Goal: Book appointment/travel/reservation

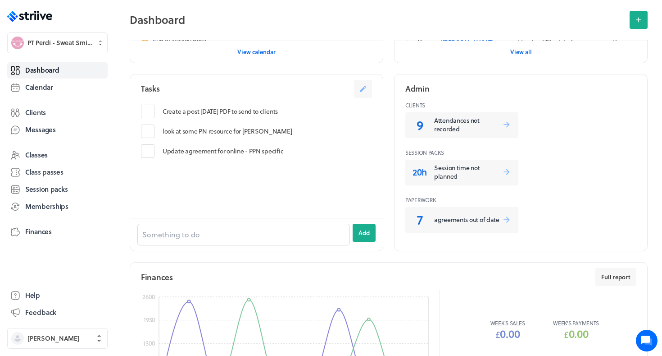
scroll to position [350, 0]
click at [465, 124] on p "Attendances not recorded" at bounding box center [468, 124] width 68 height 18
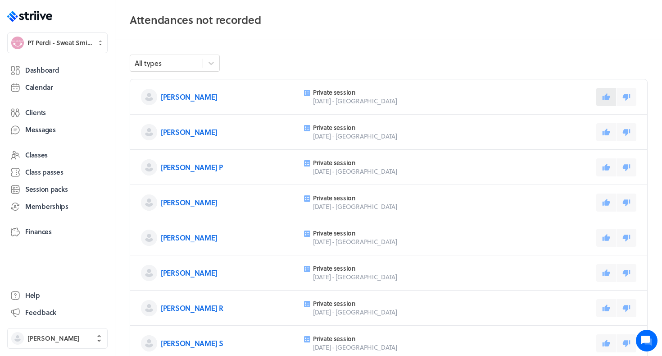
click at [608, 96] on icon at bounding box center [607, 96] width 8 height 7
click at [606, 127] on button at bounding box center [607, 132] width 20 height 18
click at [609, 162] on button at bounding box center [607, 167] width 20 height 18
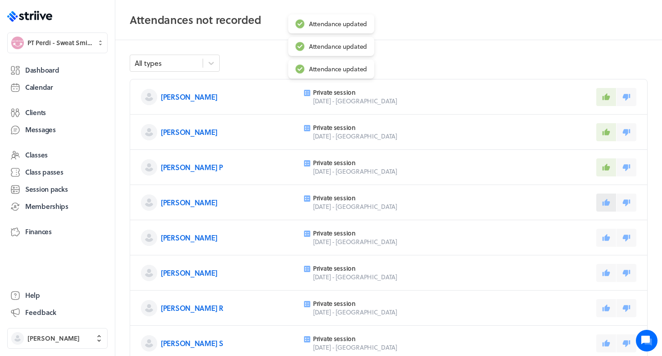
click at [607, 206] on icon at bounding box center [607, 202] width 8 height 8
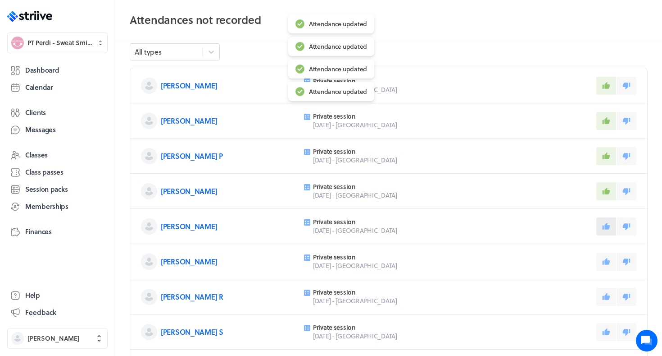
click at [607, 227] on icon at bounding box center [607, 225] width 8 height 7
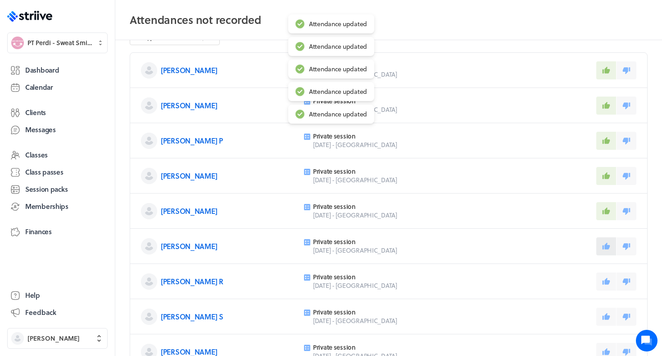
click at [607, 245] on icon at bounding box center [607, 245] width 8 height 7
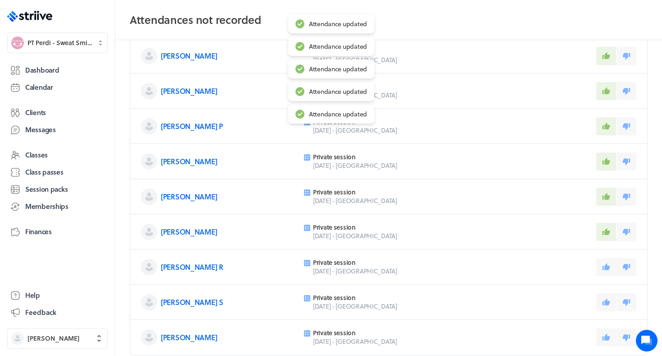
scroll to position [42, 0]
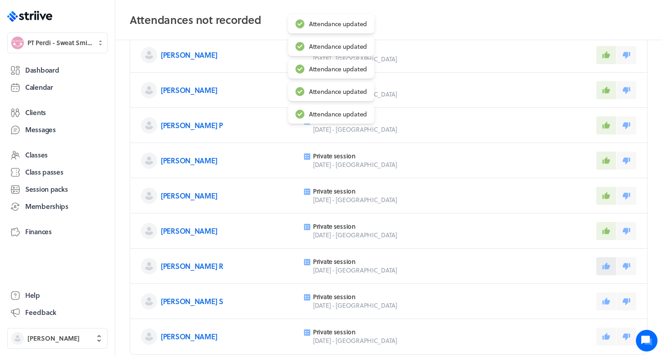
click at [609, 273] on button at bounding box center [607, 266] width 20 height 18
click at [607, 302] on icon at bounding box center [607, 300] width 8 height 7
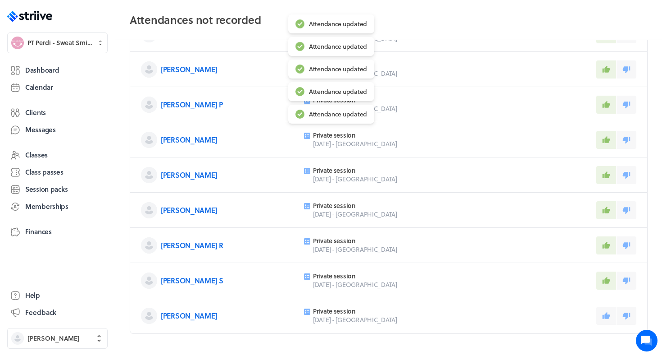
scroll to position [69, 0]
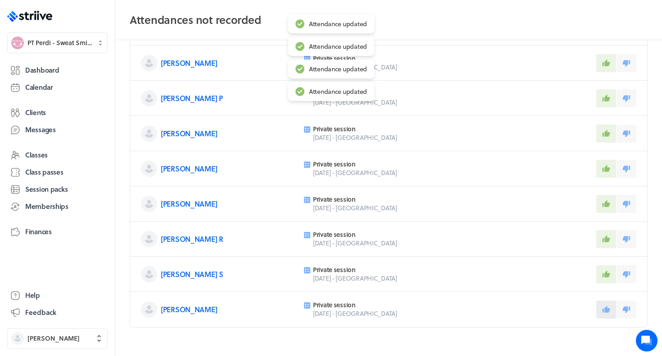
click at [607, 302] on button at bounding box center [607, 309] width 20 height 18
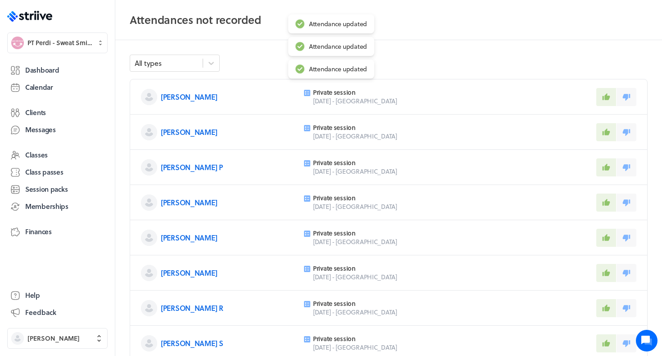
scroll to position [0, 0]
click at [45, 68] on span "Dashboard" at bounding box center [42, 69] width 34 height 9
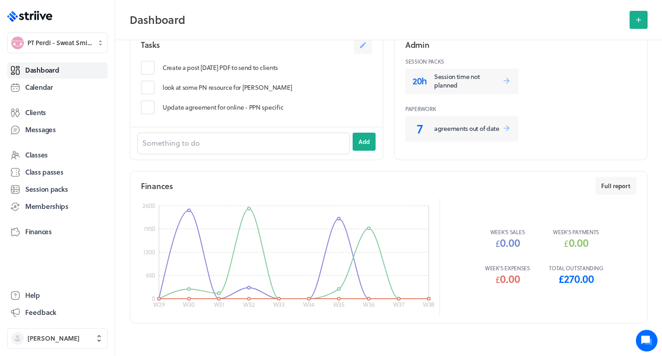
scroll to position [391, 0]
click at [42, 91] on span "Calendar" at bounding box center [39, 86] width 28 height 9
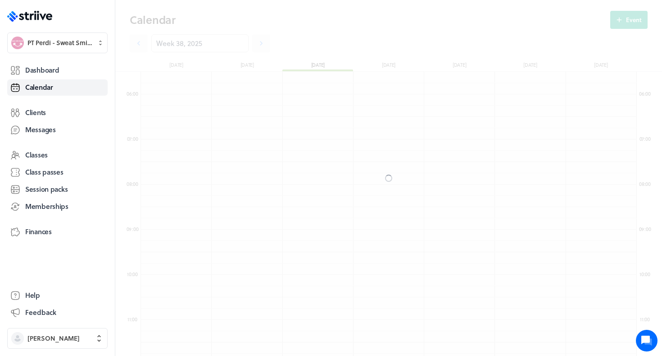
scroll to position [1082, 496]
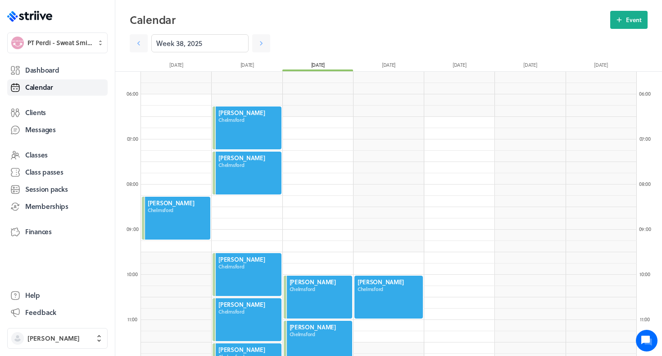
click at [620, 3] on header "Calendar Event Week 38, 2025 [DATE] [DATE] [DATE] [DATE] [DATE] [DATE] [DATE]" at bounding box center [388, 36] width 547 height 72
click at [621, 15] on button "Event" at bounding box center [629, 20] width 37 height 18
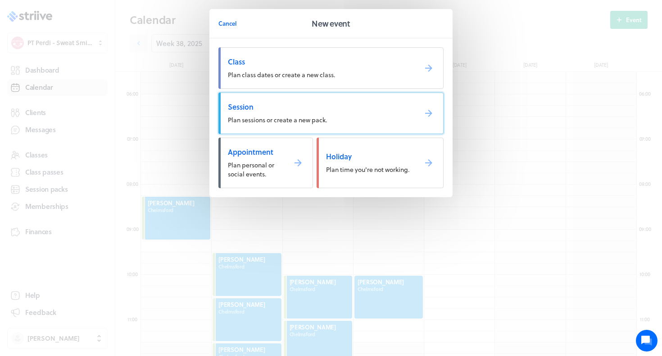
click at [376, 111] on span "Session" at bounding box center [319, 107] width 182 height 10
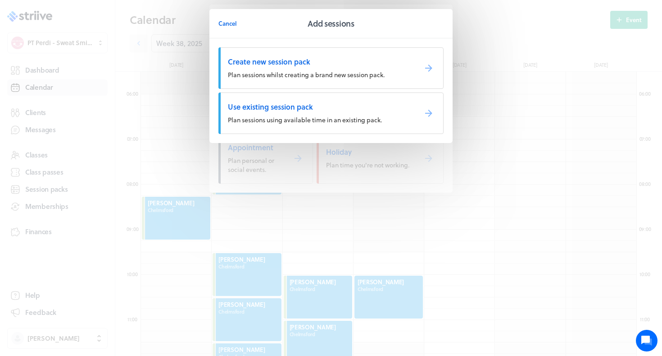
click at [266, 111] on link "Use existing session pack Plan sessions using available time in an existing pac…" at bounding box center [331, 112] width 225 height 41
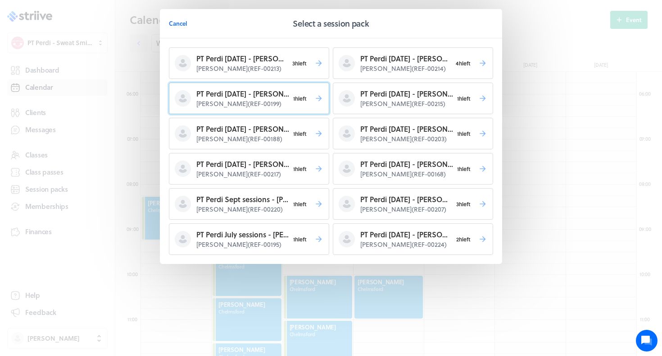
click at [256, 100] on p "[PERSON_NAME] ( REF-00199 )" at bounding box center [242, 103] width 93 height 9
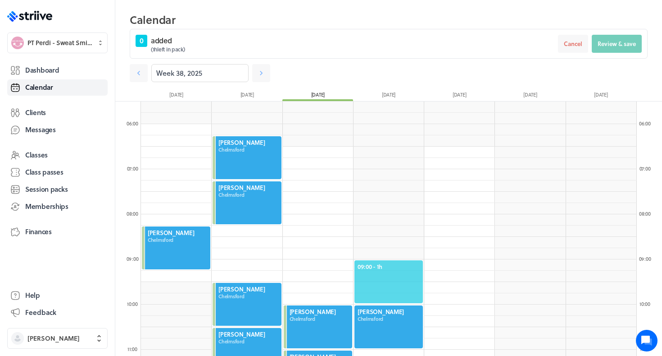
click at [377, 264] on span "09:00 - 1h" at bounding box center [389, 266] width 62 height 8
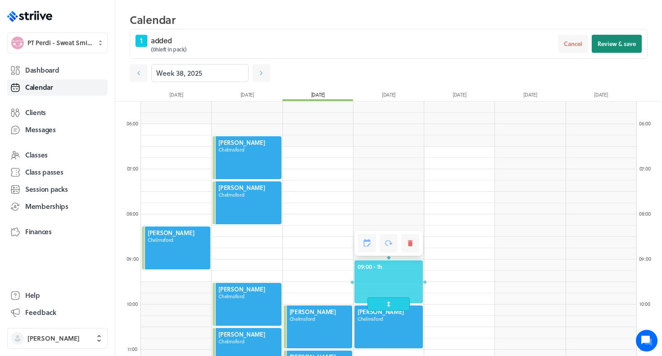
click at [612, 48] on button "Review & save" at bounding box center [617, 44] width 50 height 18
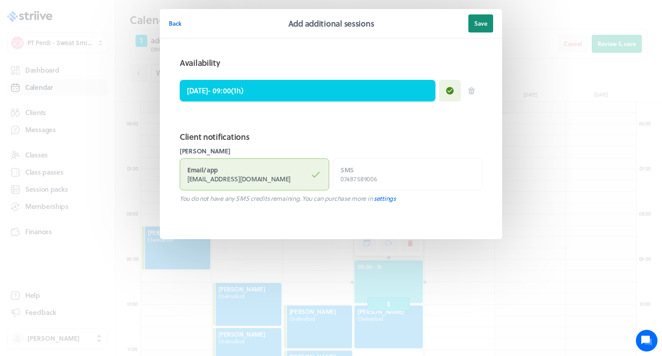
click at [482, 23] on span "Save" at bounding box center [481, 23] width 13 height 8
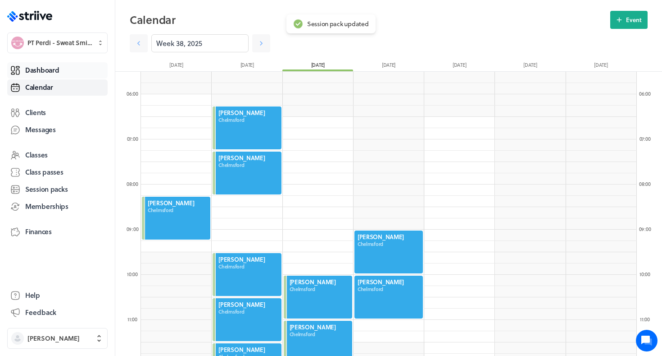
click at [36, 65] on span "Dashboard" at bounding box center [42, 69] width 34 height 9
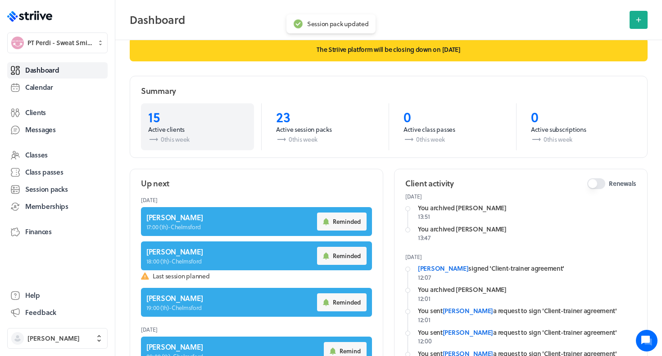
scroll to position [22, 0]
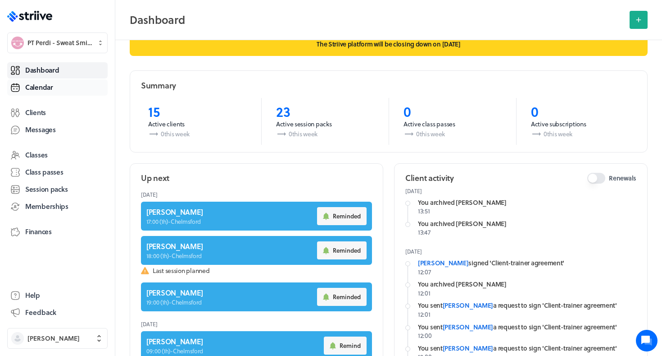
click at [41, 82] on span "Calendar" at bounding box center [39, 86] width 28 height 9
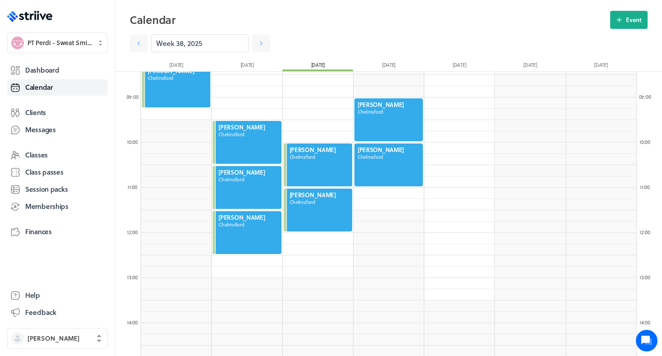
scroll to position [395, 0]
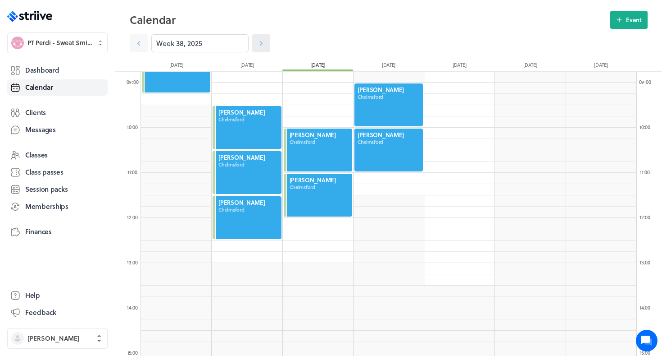
click at [264, 44] on icon at bounding box center [261, 43] width 9 height 9
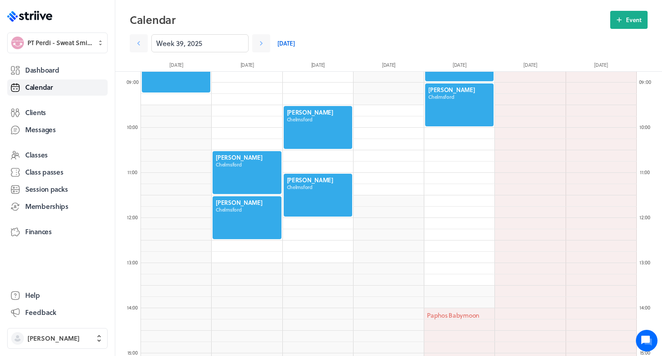
click at [324, 138] on div at bounding box center [318, 127] width 70 height 45
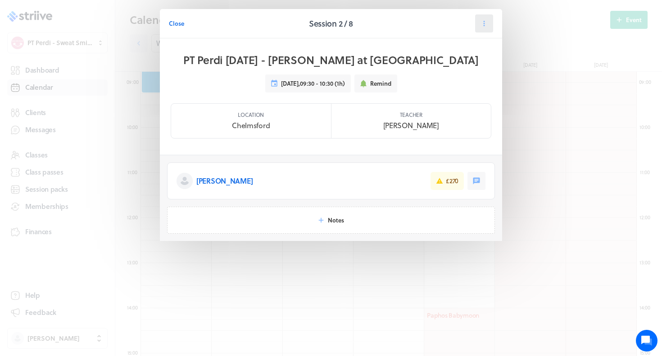
click at [485, 21] on icon at bounding box center [484, 23] width 8 height 8
click at [447, 66] on button "Reschedule" at bounding box center [461, 62] width 59 height 16
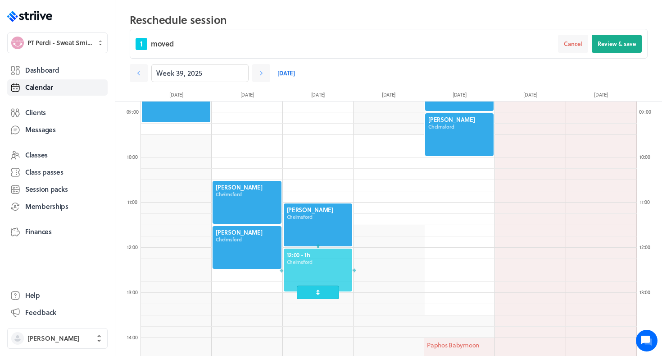
drag, startPoint x: 315, startPoint y: 157, endPoint x: 315, endPoint y: 270, distance: 113.6
click at [315, 270] on div at bounding box center [318, 269] width 70 height 45
click at [598, 49] on button "Review & save" at bounding box center [617, 44] width 50 height 18
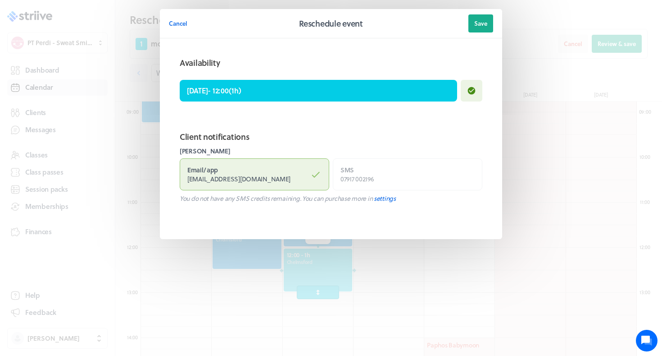
click at [477, 32] on header "Cancel Reschedule event Save" at bounding box center [331, 23] width 342 height 29
click at [485, 20] on span "Save" at bounding box center [481, 23] width 13 height 8
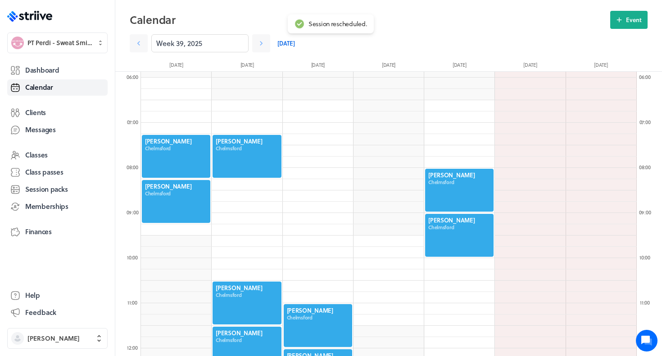
scroll to position [265, 0]
click at [176, 164] on div at bounding box center [176, 156] width 70 height 45
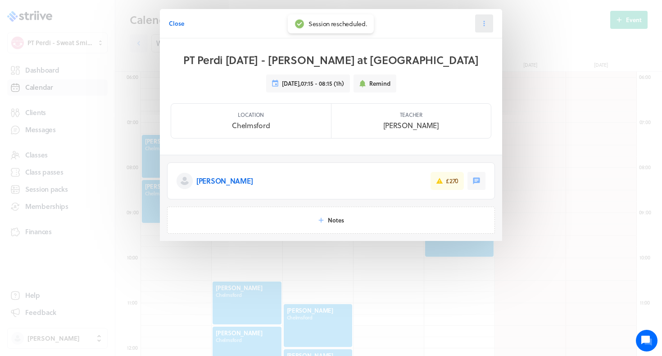
click at [481, 24] on icon at bounding box center [484, 23] width 8 height 8
click at [460, 60] on span "Reschedule" at bounding box center [462, 62] width 31 height 8
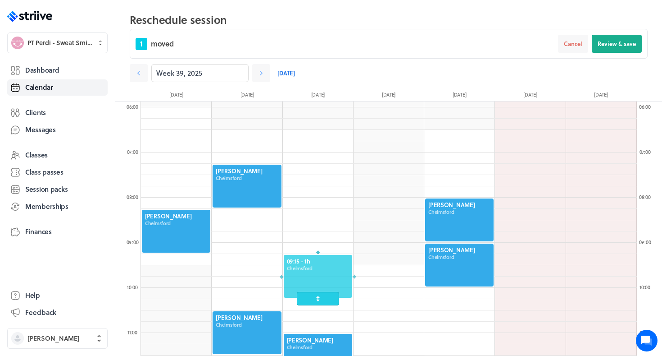
drag, startPoint x: 156, startPoint y: 196, endPoint x: 356, endPoint y: 304, distance: 226.8
click at [352, 298] on div at bounding box center [318, 276] width 70 height 45
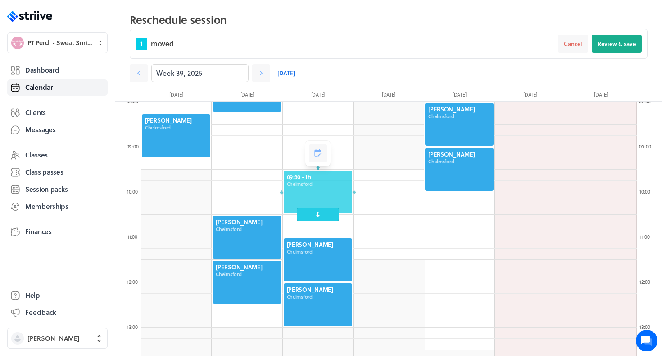
scroll to position [379, 0]
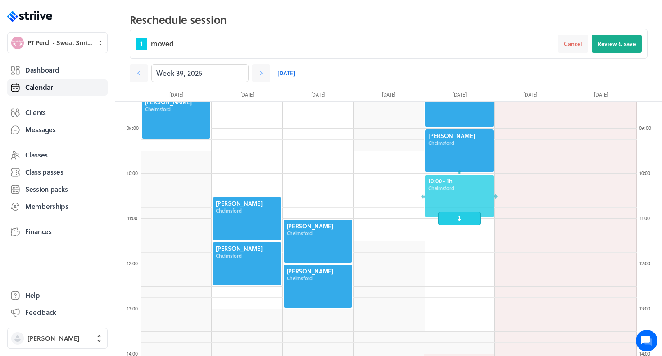
drag, startPoint x: 306, startPoint y: 178, endPoint x: 445, endPoint y: 210, distance: 142.5
click at [445, 210] on div at bounding box center [460, 196] width 70 height 45
click at [606, 41] on span "Review & save" at bounding box center [617, 44] width 38 height 8
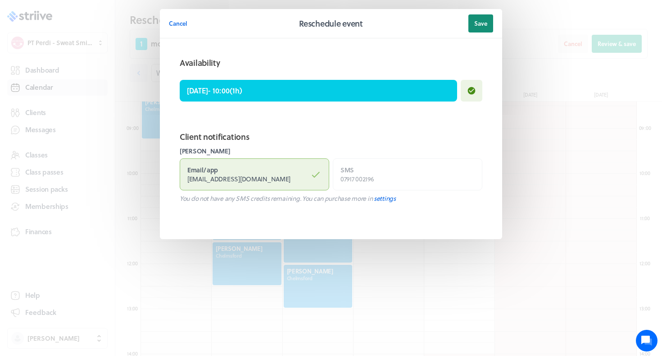
click at [481, 17] on button "Save" at bounding box center [481, 23] width 25 height 18
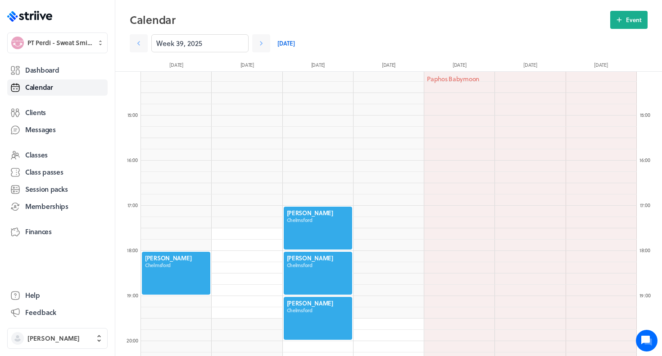
scroll to position [634, 0]
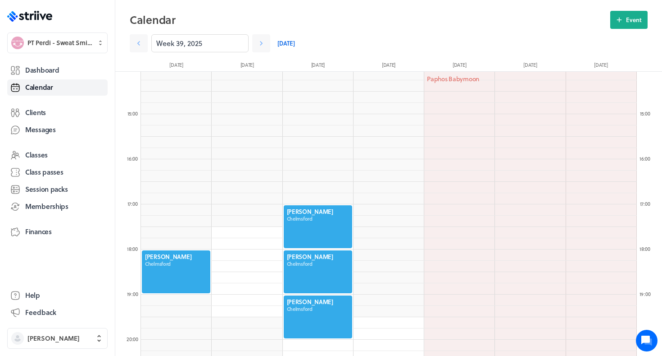
click at [172, 267] on div at bounding box center [176, 271] width 70 height 45
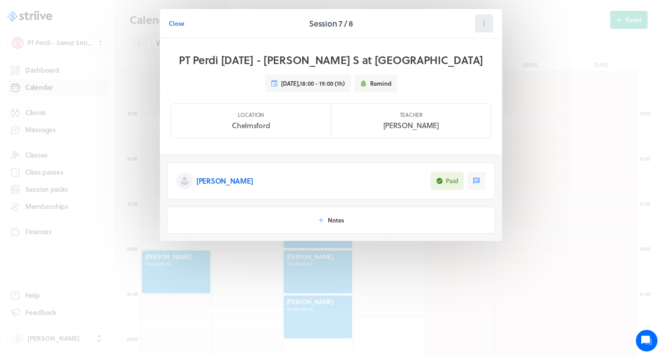
click at [485, 23] on icon at bounding box center [484, 23] width 8 height 8
click at [459, 68] on button "Reschedule" at bounding box center [461, 62] width 59 height 16
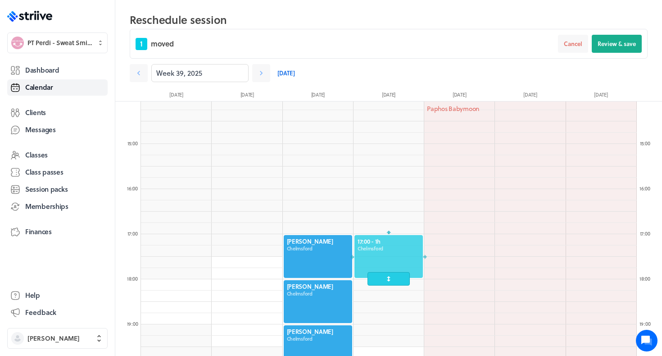
drag, startPoint x: 167, startPoint y: 296, endPoint x: 386, endPoint y: 260, distance: 222.3
click at [388, 260] on div at bounding box center [389, 256] width 70 height 45
click at [602, 41] on span "Review & save" at bounding box center [617, 44] width 38 height 8
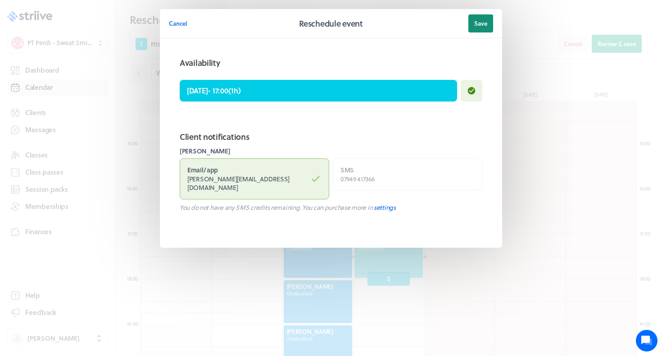
click at [487, 24] on span "Save" at bounding box center [481, 23] width 13 height 8
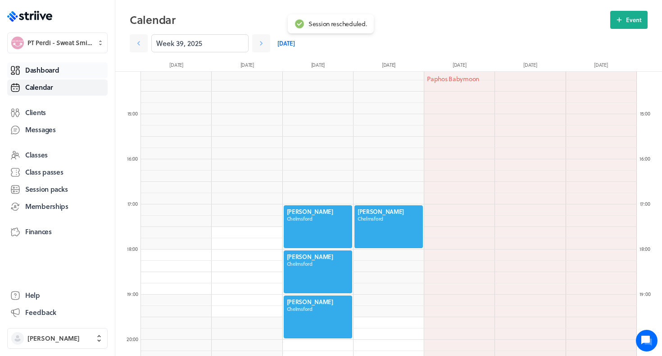
click at [53, 69] on span "Dashboard" at bounding box center [42, 69] width 34 height 9
